Goal: Book appointment/travel/reservation

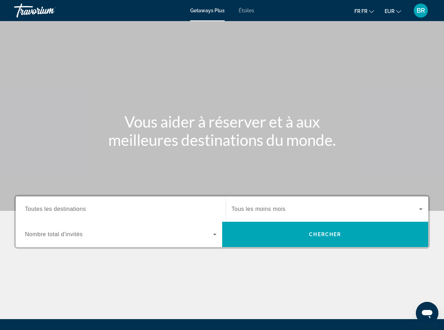
click at [131, 211] on input "Destination Toutes les destinations" at bounding box center [120, 209] width 191 height 8
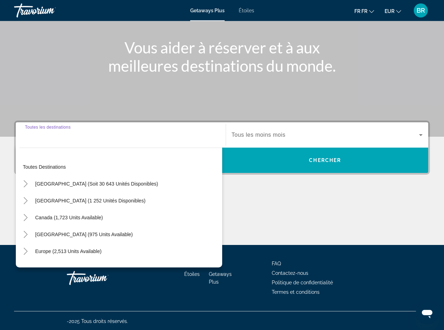
scroll to position [75, 0]
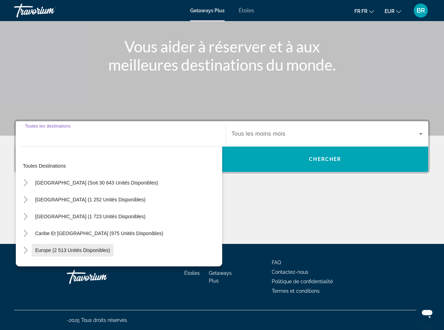
click at [104, 252] on span "Europe (2 513 unités disponibles)" at bounding box center [72, 250] width 75 height 6
type input "**********"
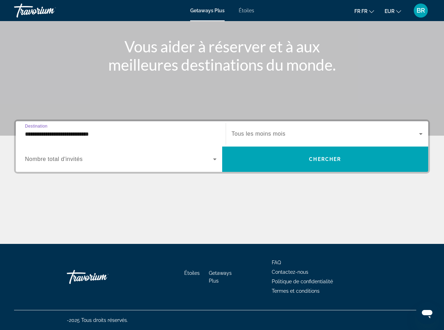
click at [272, 138] on span "Le widget de recherche" at bounding box center [325, 134] width 188 height 8
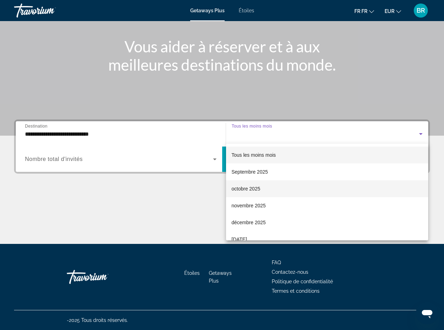
click at [253, 189] on span "octobre 2025" at bounding box center [245, 188] width 29 height 8
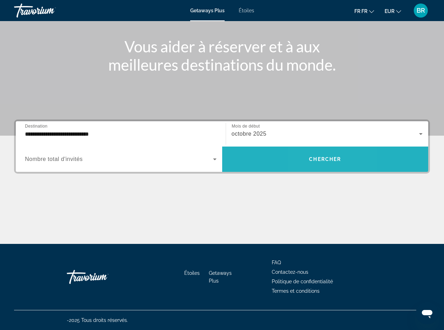
click at [313, 159] on span "Chercher" at bounding box center [325, 159] width 32 height 6
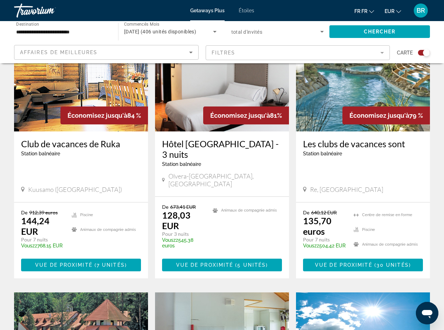
scroll to position [322, 0]
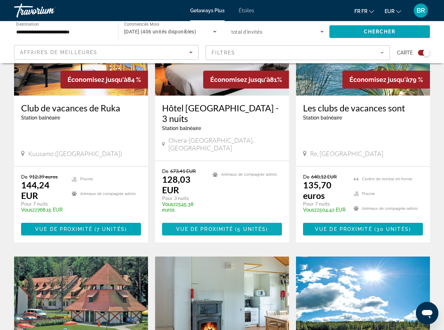
click at [208, 226] on span "Vue de proximité" at bounding box center [204, 229] width 57 height 6
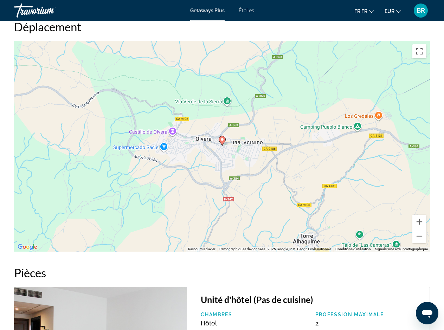
scroll to position [896, 0]
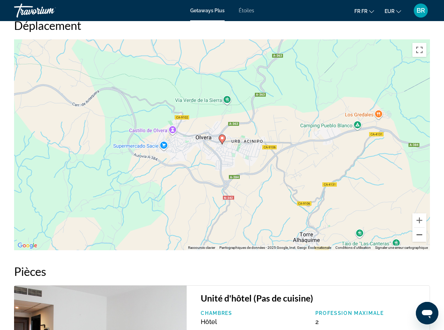
click at [419, 229] on button "A l'arrière du zoom" at bounding box center [419, 235] width 14 height 14
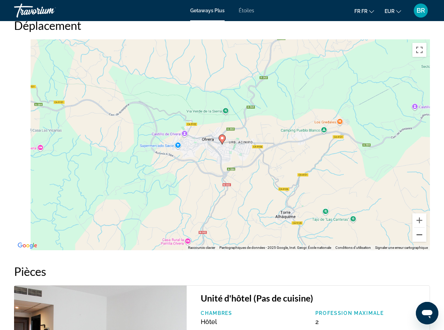
click at [419, 229] on button "A l'arrière du zoom" at bounding box center [419, 235] width 14 height 14
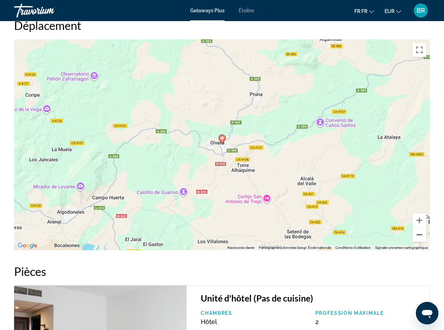
click at [419, 229] on button "A l'arrière du zoom" at bounding box center [419, 235] width 14 height 14
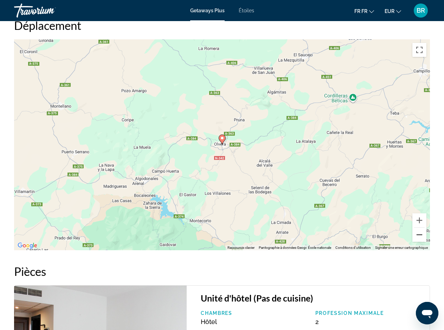
click at [419, 229] on button "A l'arrière du zoom" at bounding box center [419, 235] width 14 height 14
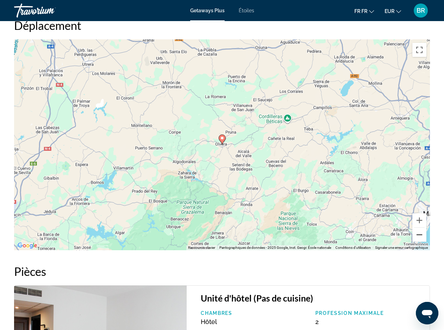
click at [419, 229] on button "A l'arrière du zoom" at bounding box center [419, 235] width 14 height 14
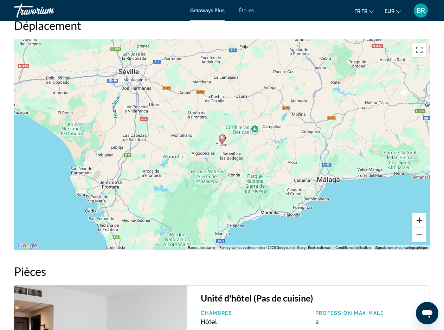
click at [420, 216] on button "Avant-être" at bounding box center [419, 220] width 14 height 14
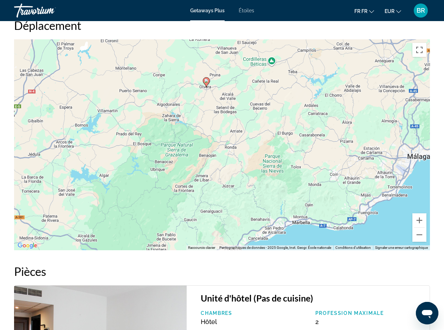
drag, startPoint x: 274, startPoint y: 191, endPoint x: 258, endPoint y: 133, distance: 60.7
click at [258, 133] on div "Pour activer le glissement avec le clavier, appuyez sur Alt+Entrée. Une fois ce…" at bounding box center [221, 144] width 415 height 211
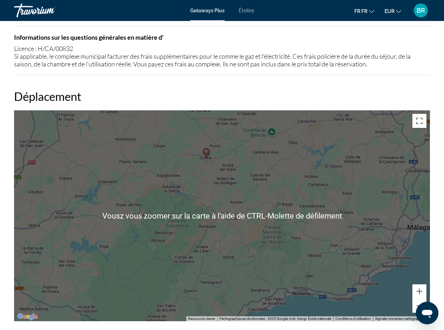
scroll to position [824, 0]
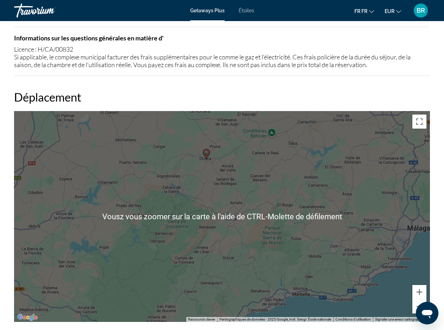
click at [297, 190] on div "Pour activer le glissement avec le clavier, appuyez sur Alt+Entrée. Une fois ce…" at bounding box center [221, 216] width 415 height 211
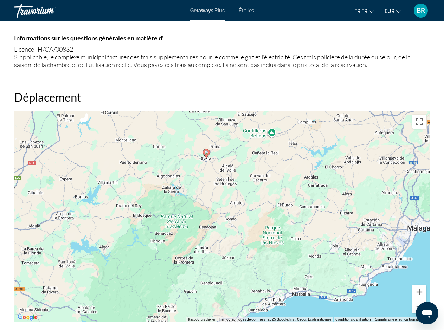
click at [343, 162] on div "Pour activer le glissement avec le clavier, appuyez sur Alt+Entrée. Une fois ce…" at bounding box center [221, 216] width 415 height 211
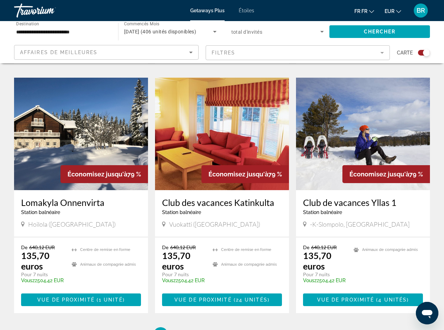
scroll to position [1039, 0]
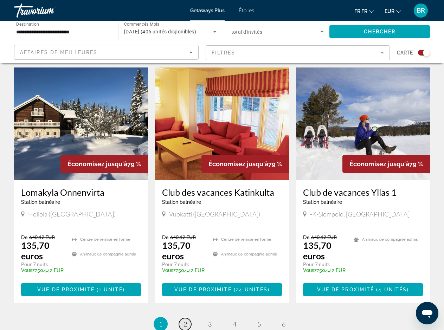
click at [186, 320] on span "2" at bounding box center [185, 324] width 4 height 8
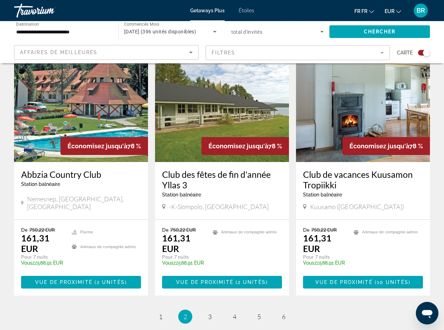
scroll to position [1039, 0]
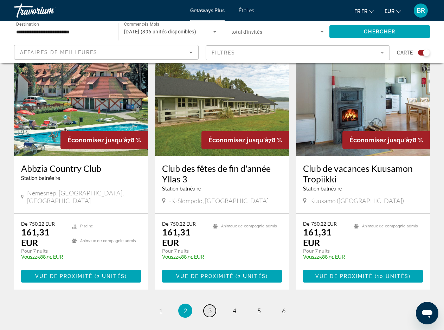
click at [207, 305] on link "page 3" at bounding box center [209, 311] width 12 height 12
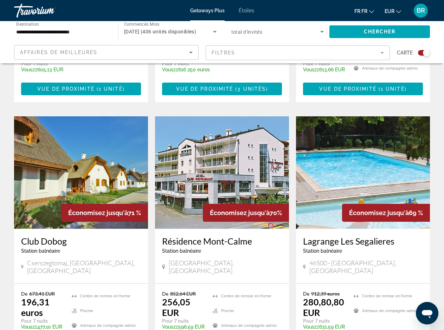
scroll to position [716, 0]
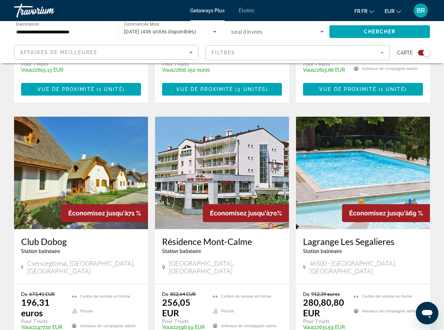
click at [357, 243] on div "Lagrange Les Segalieres Station balnéaire - Ceci est une station d'adultes seul…" at bounding box center [363, 256] width 134 height 54
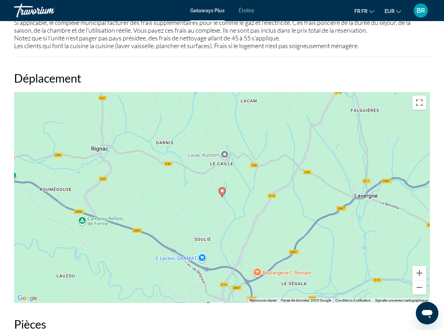
scroll to position [1039, 0]
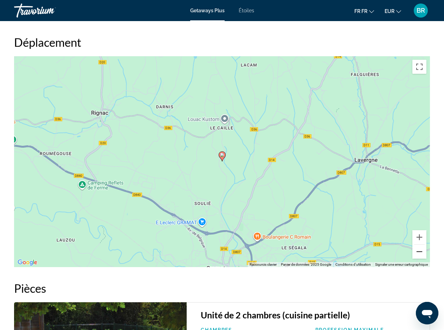
click at [419, 253] on button "A l'arrière du zoom" at bounding box center [419, 251] width 14 height 14
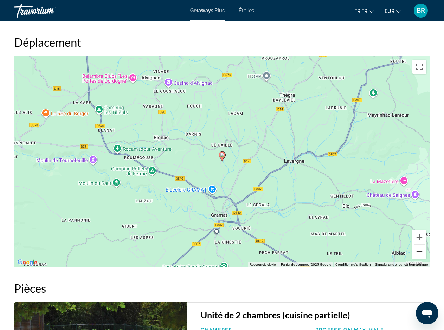
click at [419, 253] on button "A l'arrière du zoom" at bounding box center [419, 251] width 14 height 14
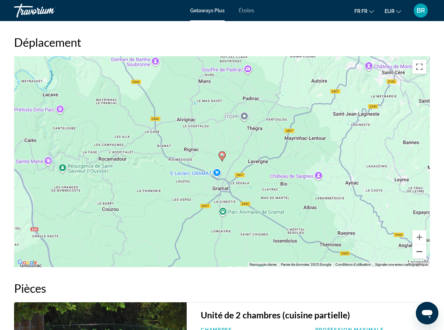
click at [419, 253] on button "A l'arrière du zoom" at bounding box center [419, 251] width 14 height 14
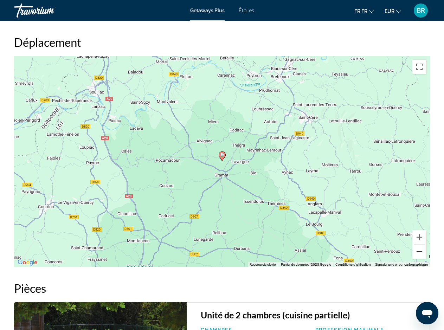
click at [419, 253] on button "A l'arrière du zoom" at bounding box center [419, 251] width 14 height 14
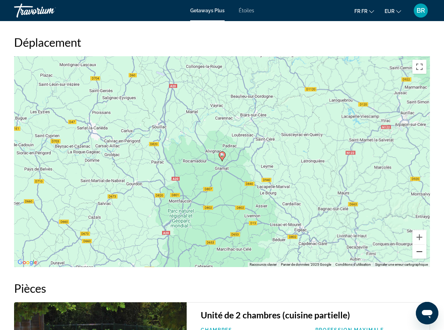
click at [419, 253] on button "A l'arrière du zoom" at bounding box center [419, 251] width 14 height 14
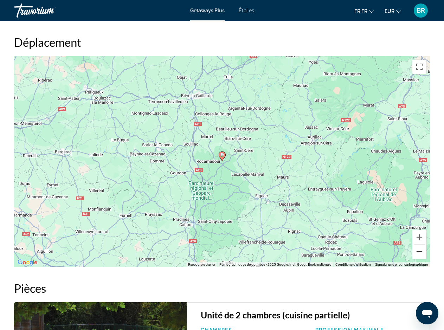
click at [419, 253] on button "A l'arrière du zoom" at bounding box center [419, 251] width 14 height 14
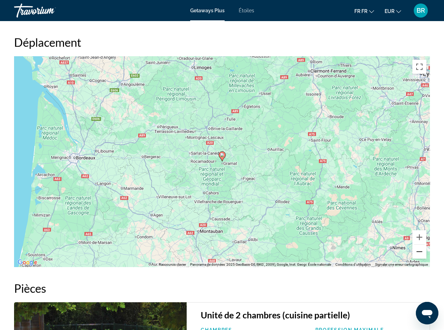
click at [419, 253] on button "A l'arrière du zoom" at bounding box center [419, 251] width 14 height 14
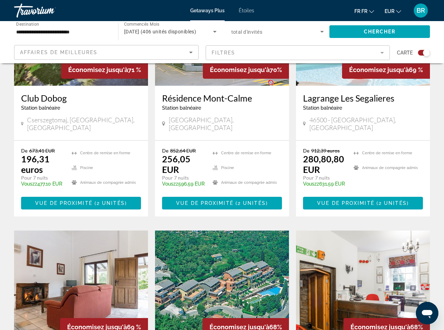
scroll to position [1039, 0]
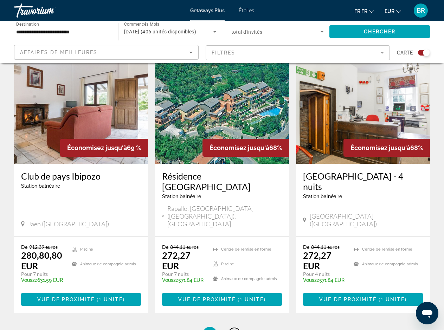
click at [234, 329] on span "4" at bounding box center [235, 334] width 4 height 8
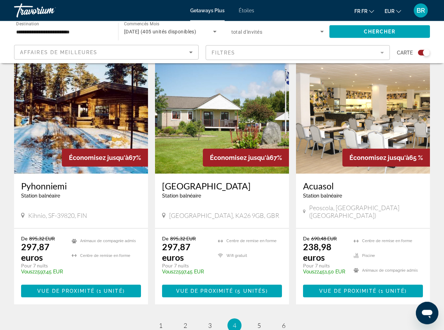
scroll to position [1032, 0]
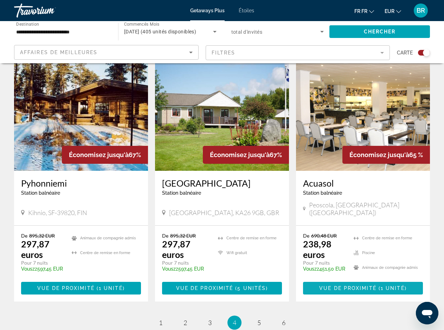
click at [359, 285] on span "Vue de proximité" at bounding box center [347, 288] width 57 height 6
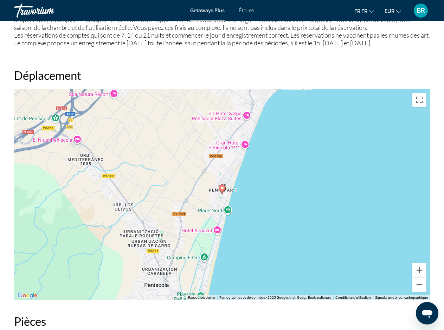
scroll to position [1039, 0]
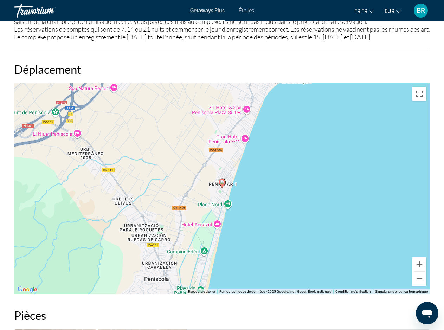
click at [252, 257] on div "Pour activer le glissement avec le clavier, appuyez sur Alt+Entrée. Une fois ce…" at bounding box center [221, 188] width 415 height 211
click at [417, 286] on button "A l'arrière du zoom" at bounding box center [419, 278] width 14 height 14
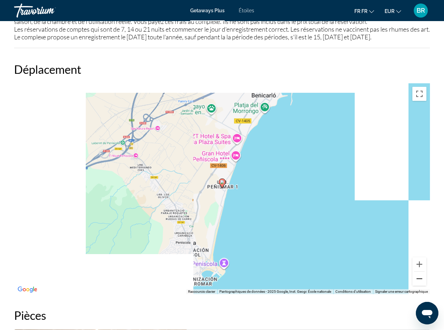
click at [417, 286] on button "A l'arrière du zoom" at bounding box center [419, 278] width 14 height 14
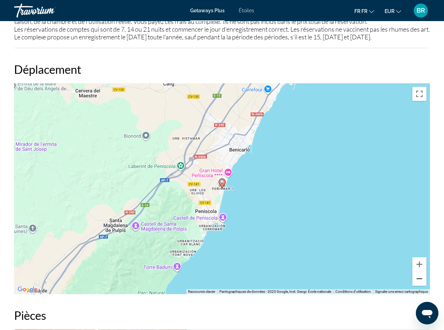
click at [417, 286] on button "A l'arrière du zoom" at bounding box center [419, 278] width 14 height 14
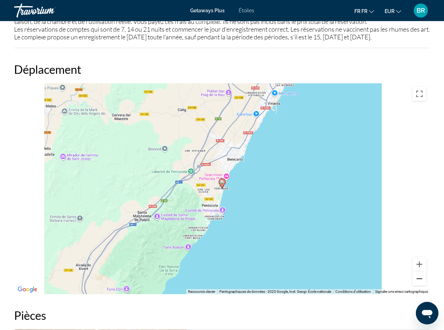
click at [417, 286] on button "A l'arrière du zoom" at bounding box center [419, 278] width 14 height 14
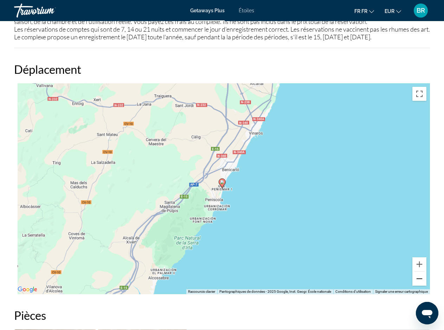
click at [417, 286] on button "A l'arrière du zoom" at bounding box center [419, 278] width 14 height 14
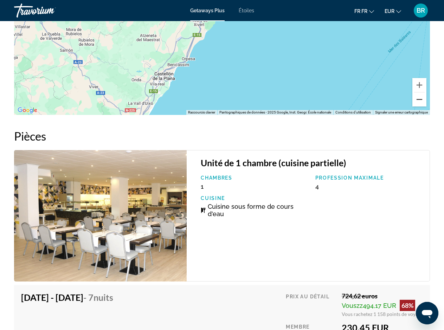
scroll to position [1378, 0]
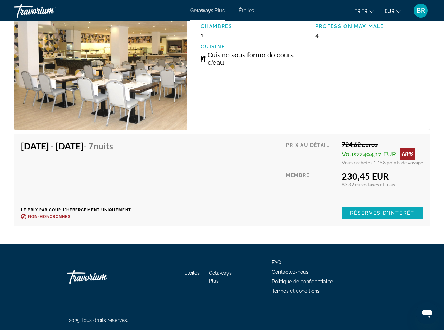
click at [353, 215] on span "Réserves d'intérêt" at bounding box center [382, 213] width 64 height 6
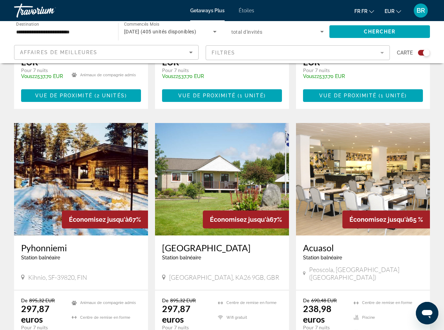
scroll to position [1098, 0]
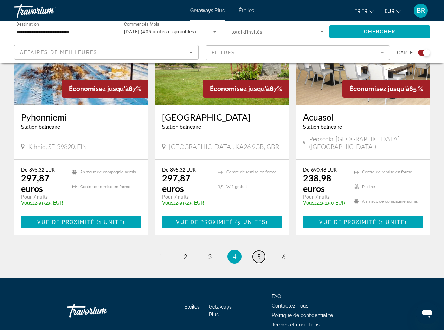
click at [259, 253] on span "5" at bounding box center [259, 257] width 4 height 8
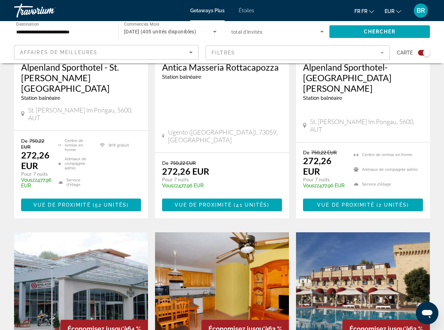
scroll to position [1039, 0]
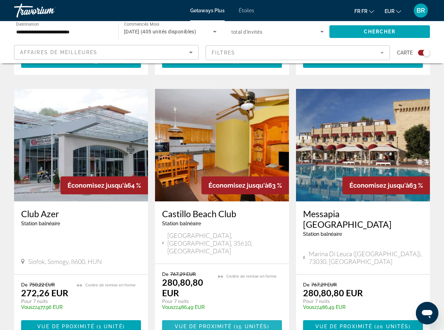
click at [219, 323] on span "Vue de proximité" at bounding box center [203, 326] width 57 height 6
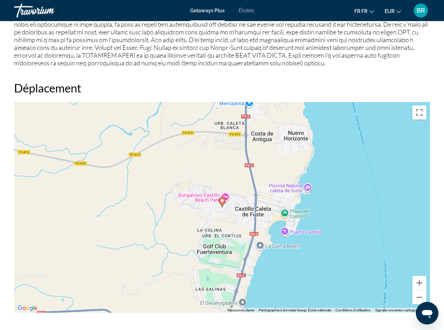
scroll to position [1039, 0]
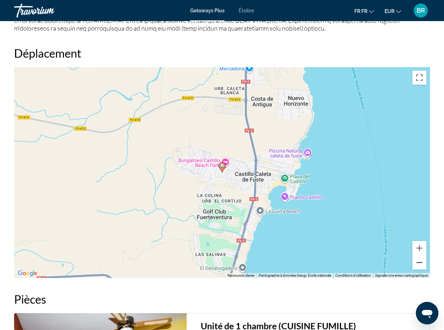
click at [417, 258] on button "A l'arrière du zoom" at bounding box center [419, 262] width 14 height 14
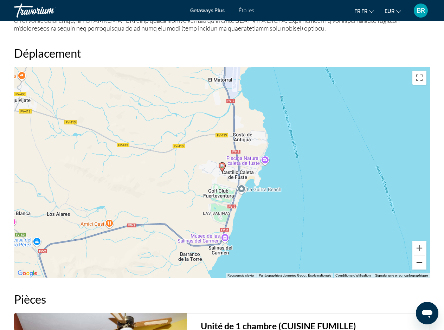
click at [417, 258] on button "A l'arrière du zoom" at bounding box center [419, 262] width 14 height 14
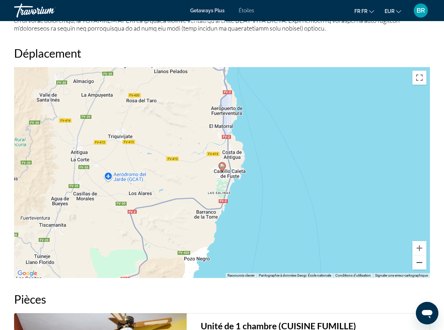
click at [417, 258] on button "A l'arrière du zoom" at bounding box center [419, 262] width 14 height 14
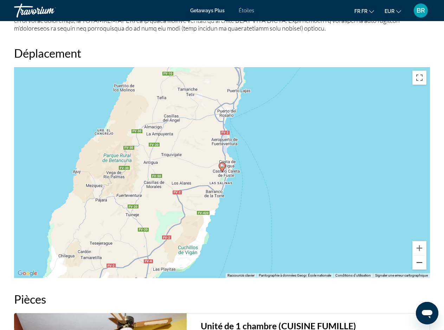
click at [417, 258] on button "A l'arrière du zoom" at bounding box center [419, 262] width 14 height 14
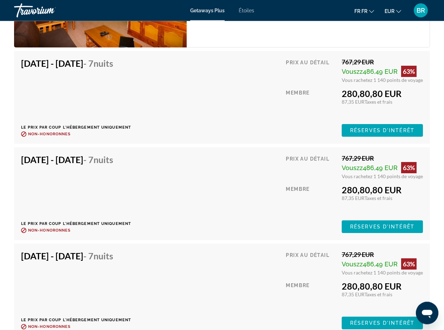
scroll to position [1298, 0]
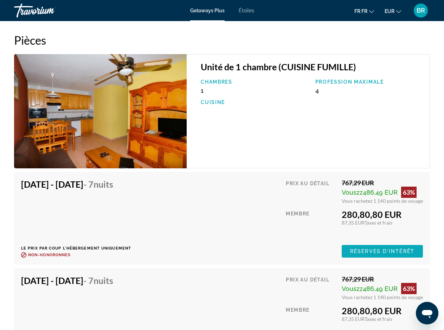
click at [356, 248] on span "Réserves d'intérêt" at bounding box center [382, 251] width 64 height 6
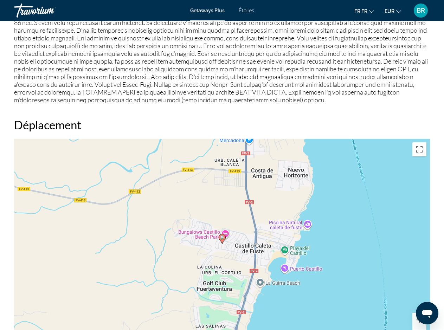
scroll to position [1075, 0]
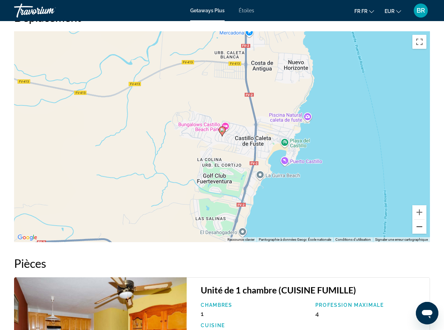
click at [415, 224] on button "A l'arrière du zoom" at bounding box center [419, 227] width 14 height 14
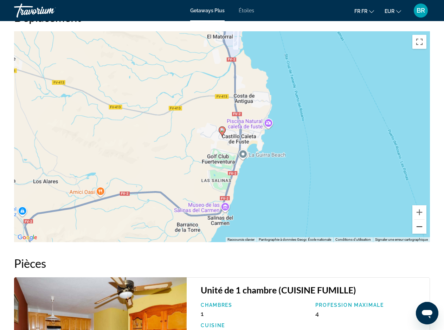
click at [415, 224] on button "A l'arrière du zoom" at bounding box center [419, 227] width 14 height 14
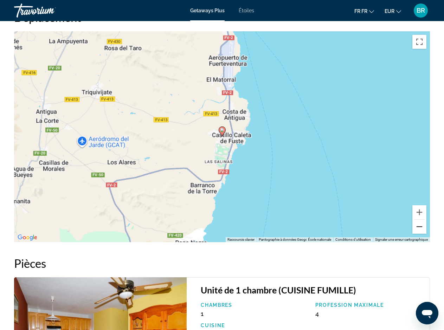
click at [415, 224] on button "A l'arrière du zoom" at bounding box center [419, 227] width 14 height 14
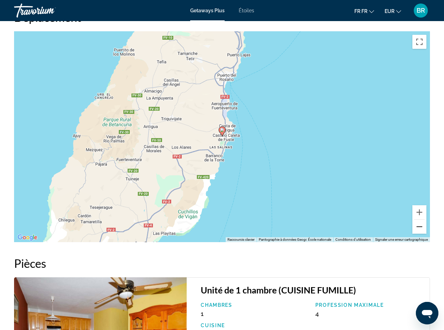
click at [415, 225] on button "A l'arrière du zoom" at bounding box center [419, 227] width 14 height 14
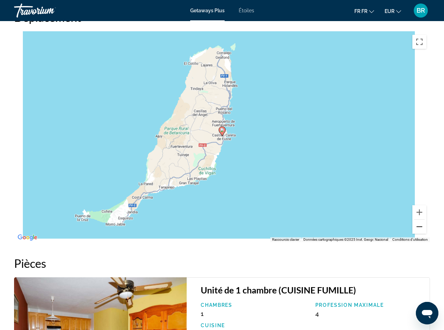
click at [415, 225] on button "A l'arrière du zoom" at bounding box center [419, 227] width 14 height 14
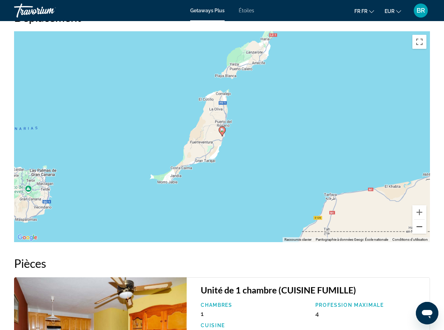
click at [415, 225] on button "A l'arrière du zoom" at bounding box center [419, 227] width 14 height 14
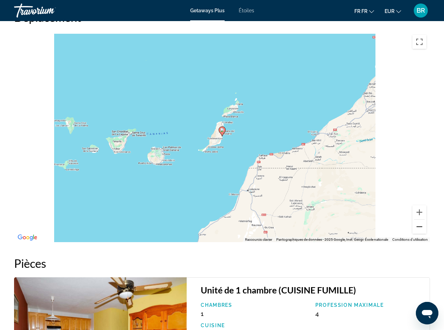
click at [415, 225] on button "A l'arrière du zoom" at bounding box center [419, 227] width 14 height 14
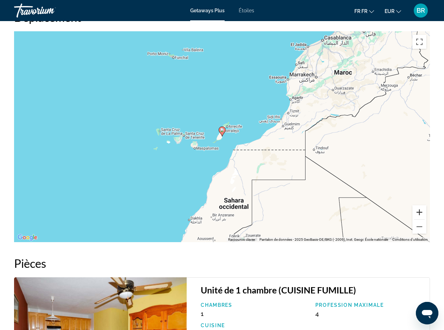
click at [415, 210] on button "Avant-être" at bounding box center [419, 212] width 14 height 14
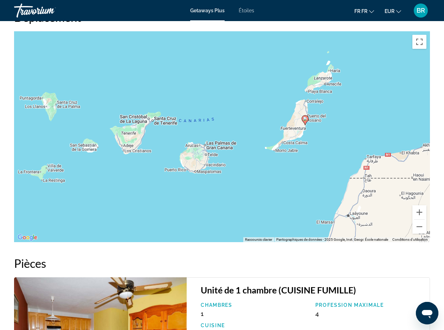
drag, startPoint x: 182, startPoint y: 199, endPoint x: 265, endPoint y: 188, distance: 84.3
click at [265, 188] on div "Pour activer le glissement avec le clavier, appuyez sur Alt+Entrée. Une fois ce…" at bounding box center [221, 136] width 415 height 211
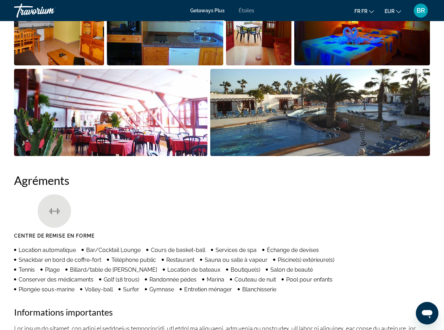
scroll to position [430, 0]
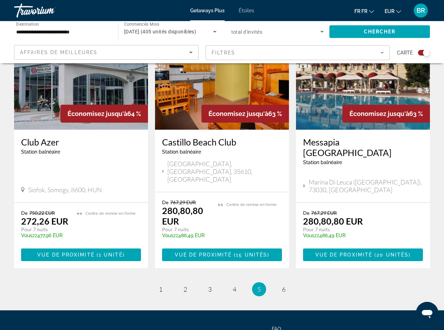
scroll to position [1120, 0]
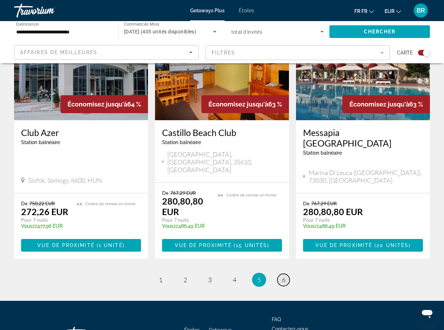
click at [281, 274] on link "page 6" at bounding box center [283, 280] width 12 height 12
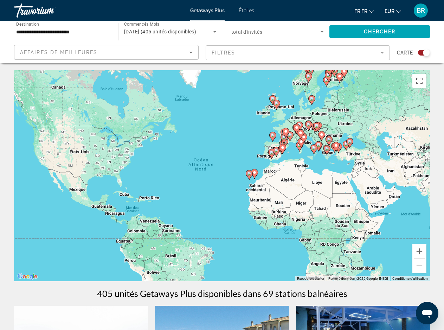
click at [247, 176] on icon "Principaux contenus" at bounding box center [249, 174] width 6 height 9
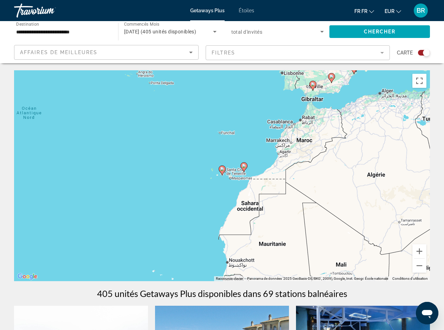
click at [221, 171] on image "Principaux contenus" at bounding box center [222, 169] width 4 height 4
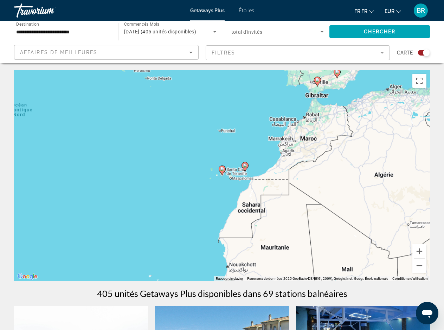
type input "**********"
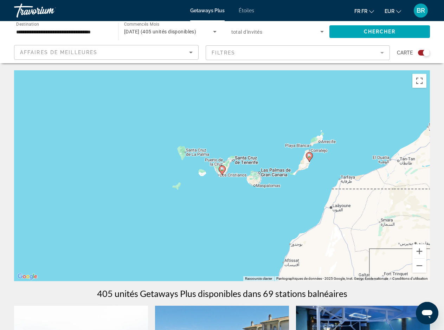
click at [221, 171] on image "Principaux contenus" at bounding box center [222, 169] width 4 height 4
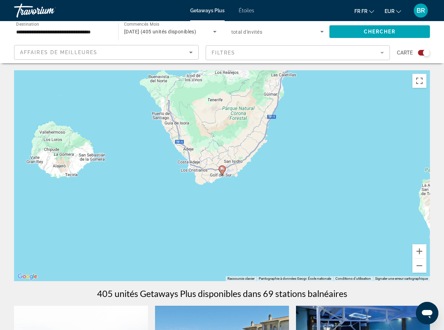
click at [221, 171] on image "Principaux contenus" at bounding box center [222, 169] width 4 height 4
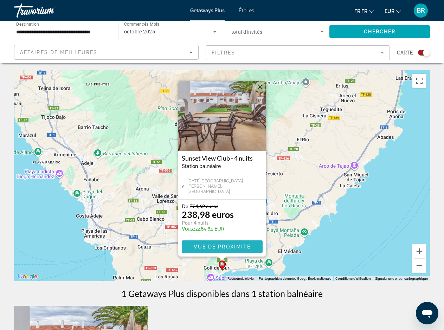
click at [216, 249] on span "Vue de proximité" at bounding box center [221, 247] width 57 height 6
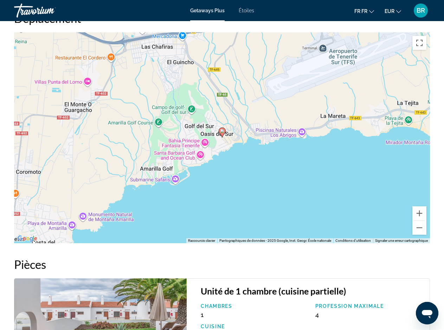
scroll to position [1361, 0]
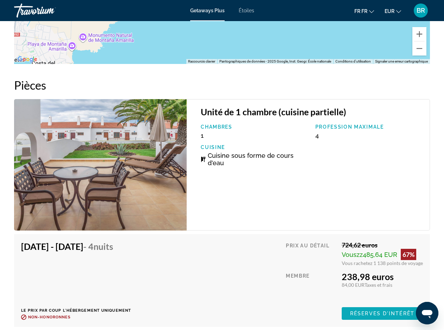
click at [349, 310] on span "Principaux contenus" at bounding box center [381, 313] width 81 height 17
